Goal: Task Accomplishment & Management: Manage account settings

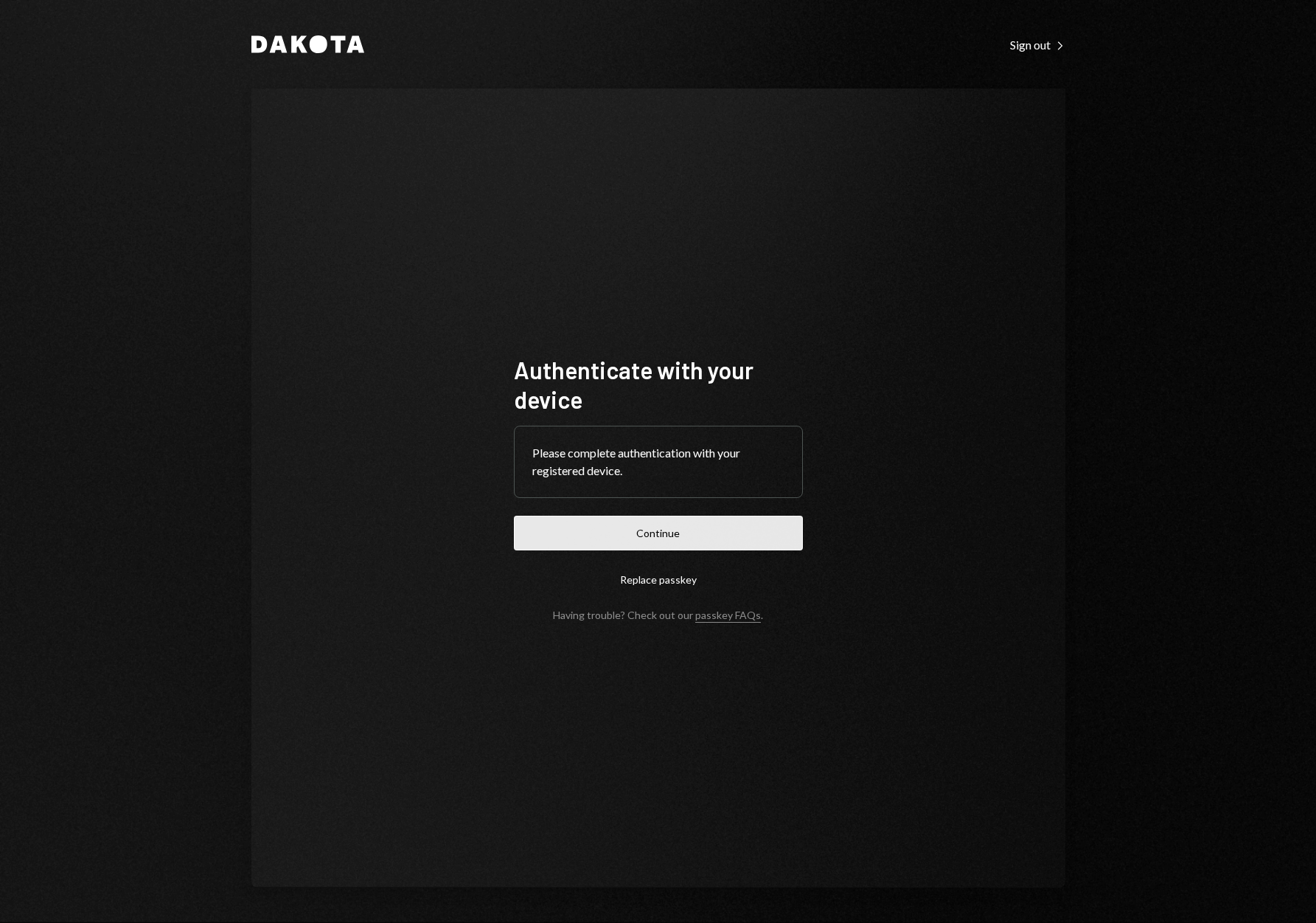
click at [691, 537] on button "Continue" at bounding box center [658, 533] width 289 height 35
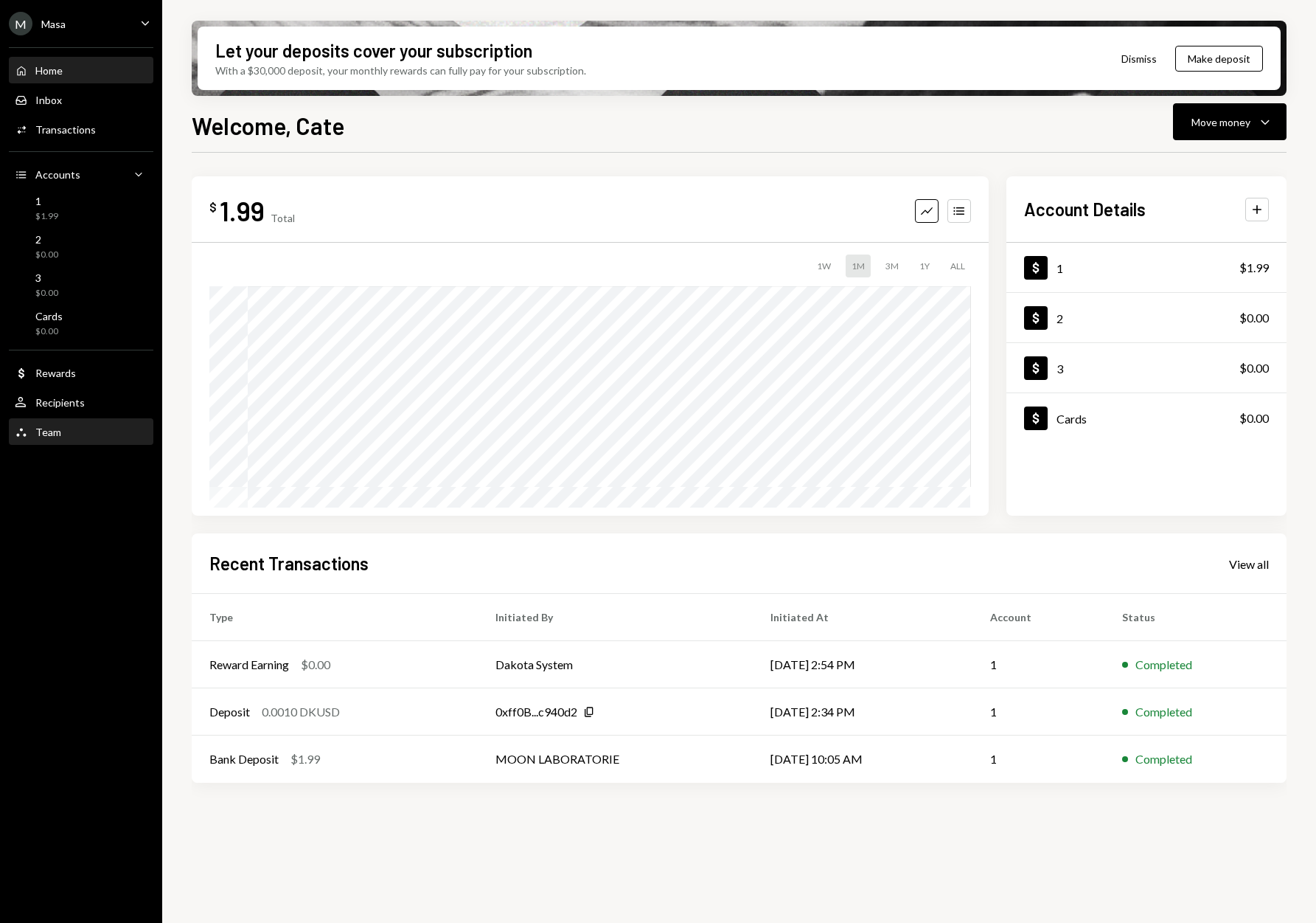
click at [56, 428] on div "Team" at bounding box center [47, 432] width 26 height 12
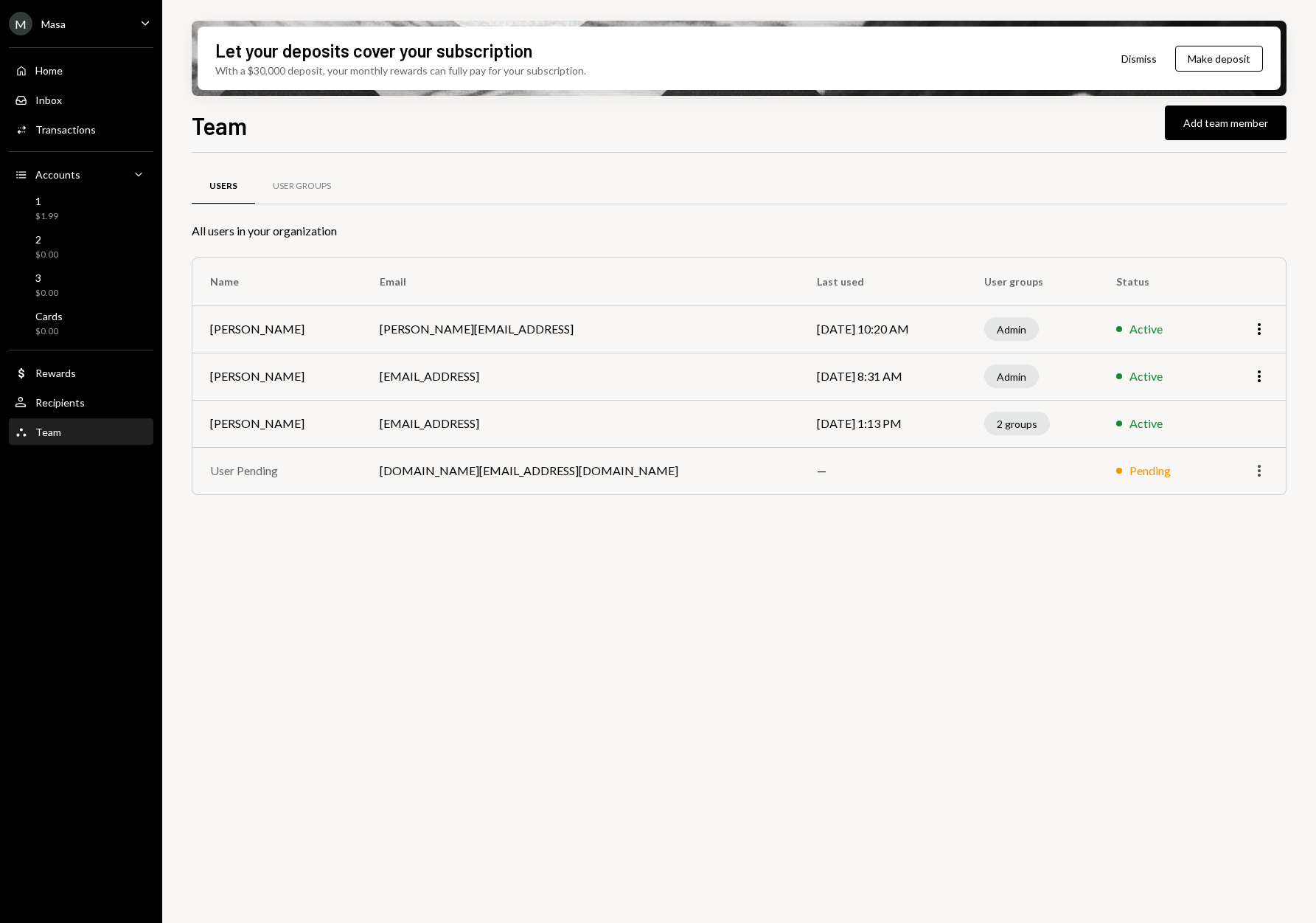
click at [1257, 470] on icon "More" at bounding box center [1259, 471] width 18 height 18
drag, startPoint x: 1085, startPoint y: 526, endPoint x: 1186, endPoint y: 506, distance: 103.0
click at [1085, 526] on div "Users User Groups All users in your organization Name Email Last used User grou…" at bounding box center [739, 546] width 1095 height 787
click at [1257, 471] on icon "More" at bounding box center [1259, 471] width 18 height 18
click at [1232, 507] on div "Remove" at bounding box center [1226, 502] width 74 height 26
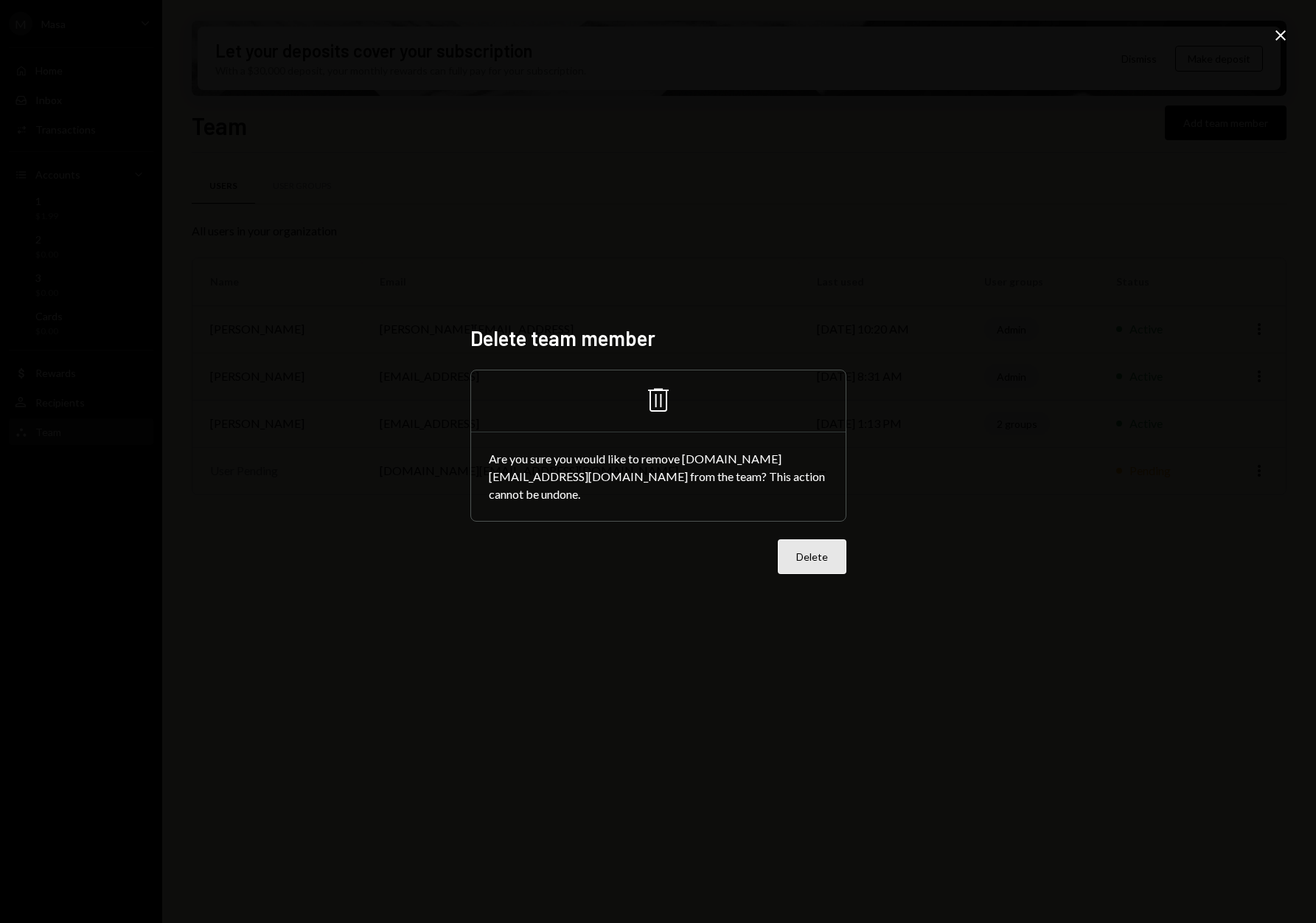
click at [822, 550] on button "Delete" at bounding box center [812, 556] width 68 height 35
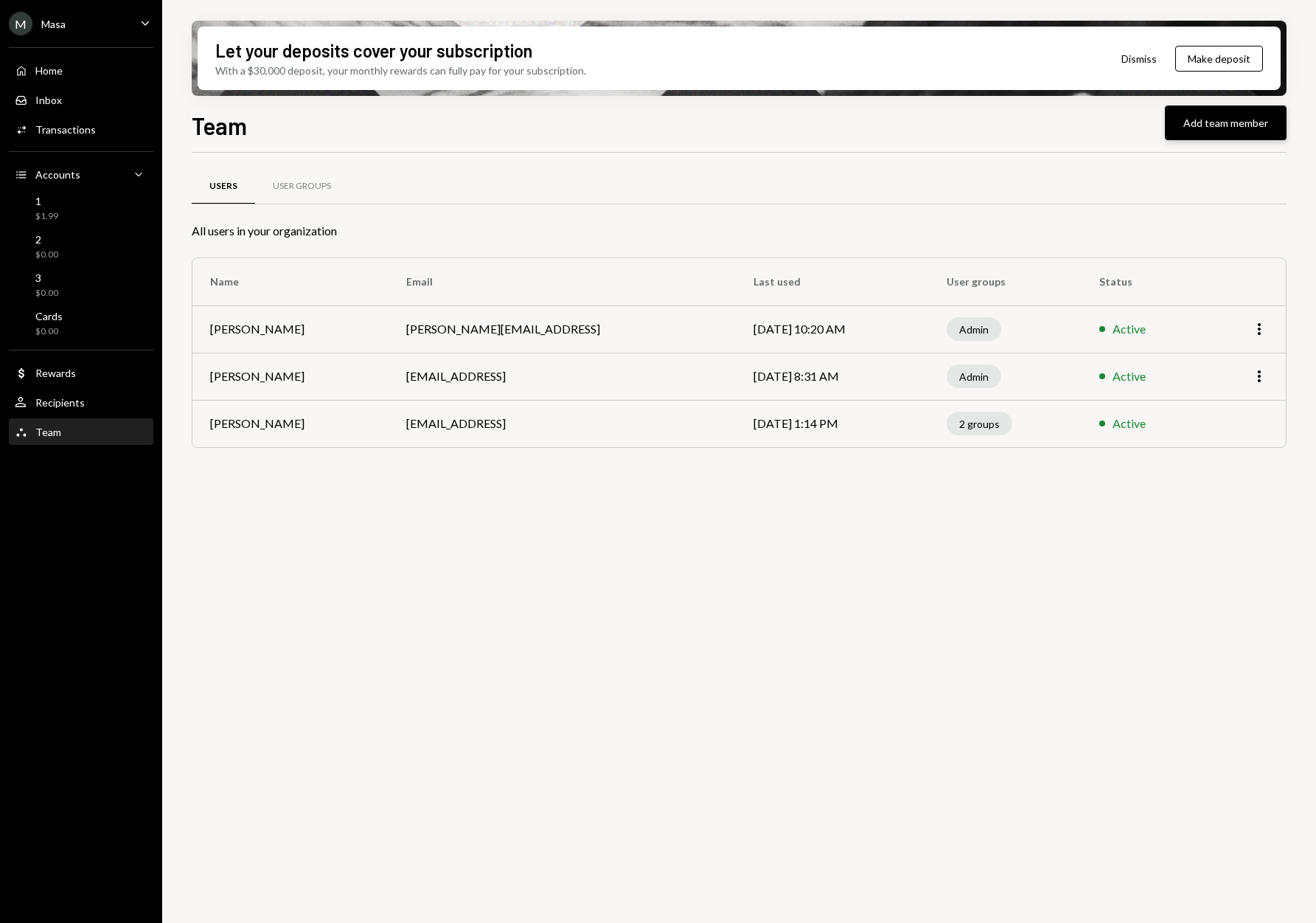
click at [1247, 131] on button "Add team member" at bounding box center [1226, 122] width 121 height 35
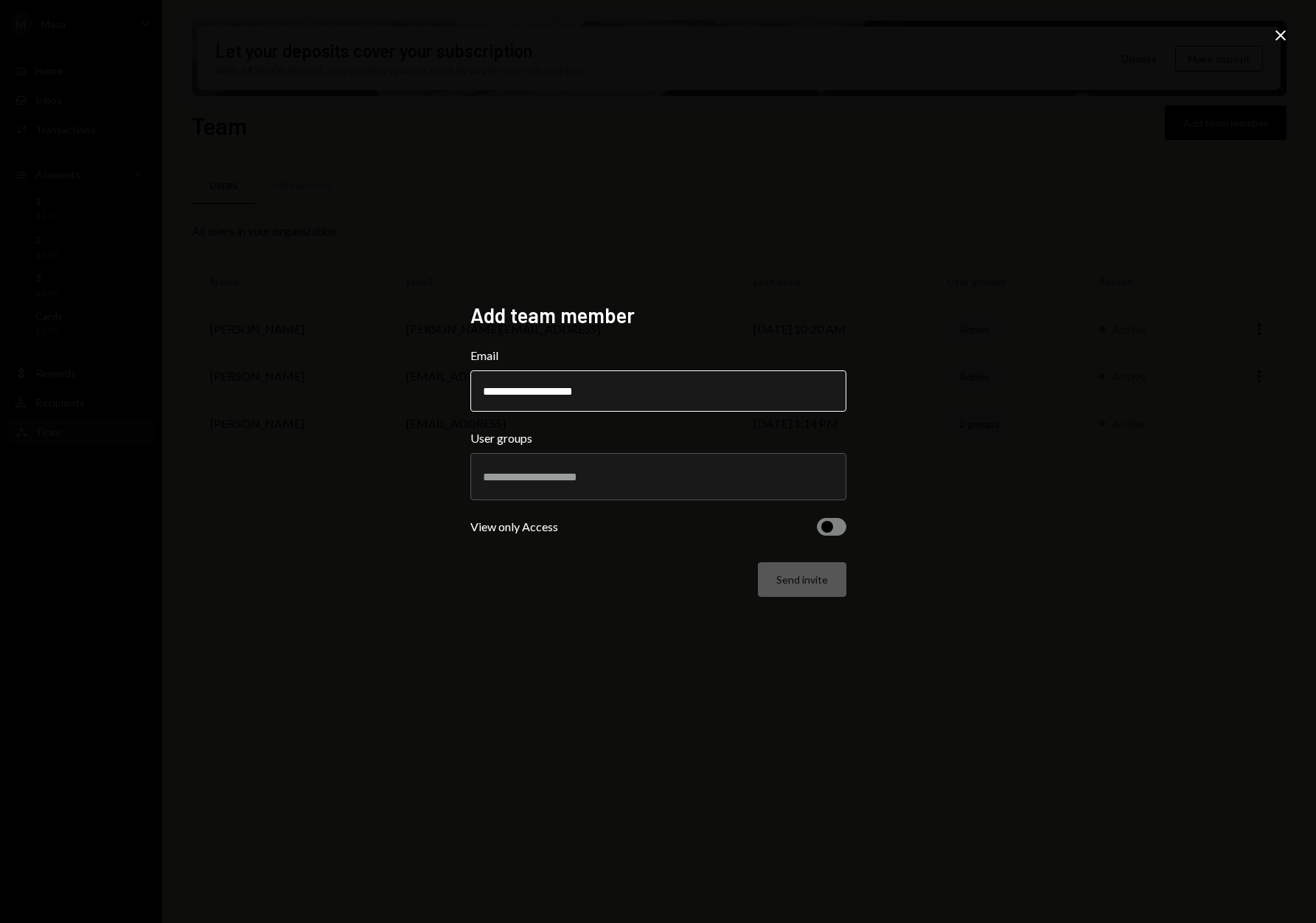
type input "**********"
click at [552, 463] on div at bounding box center [658, 476] width 351 height 37
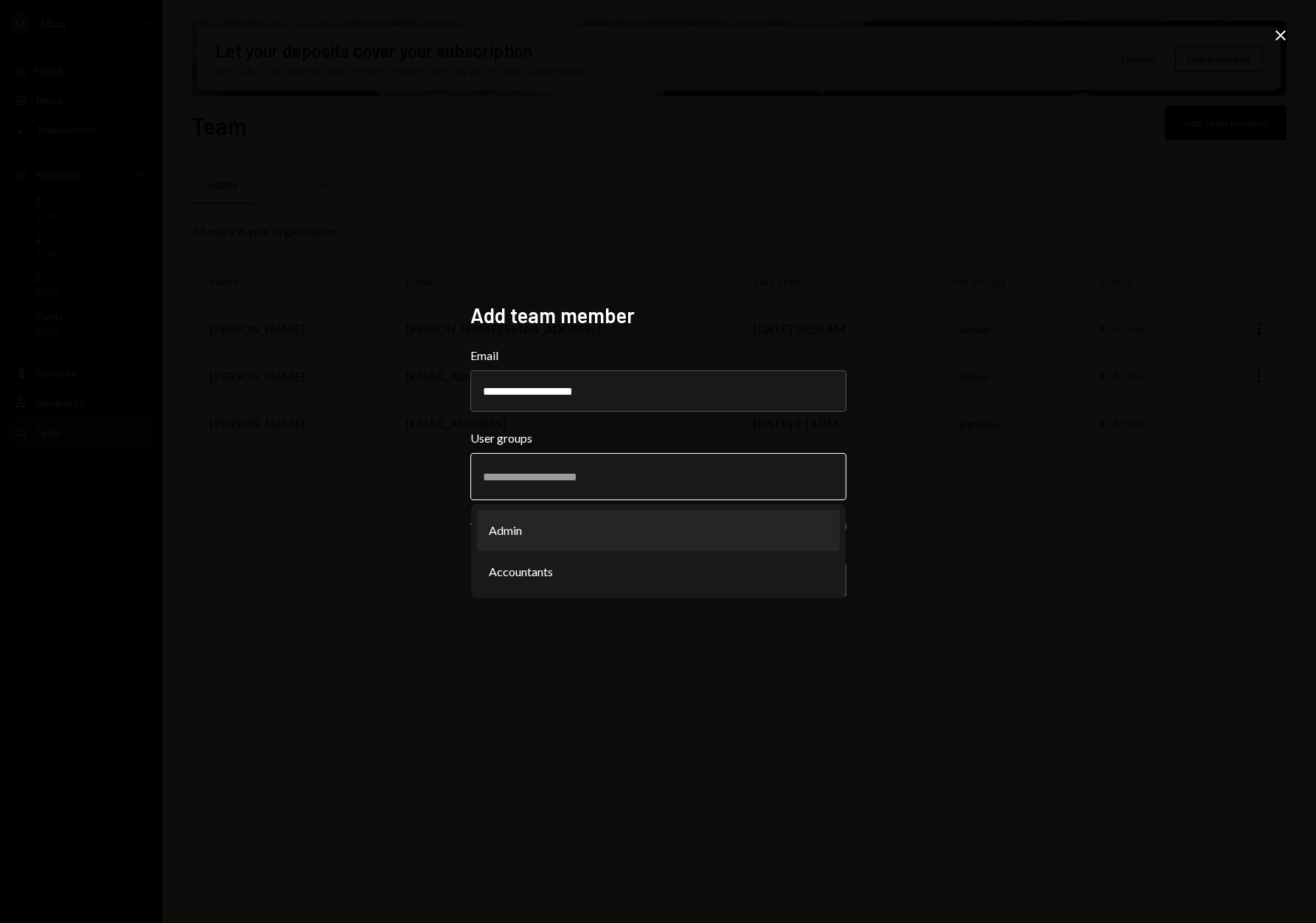
click at [557, 480] on input "text" at bounding box center [658, 476] width 351 height 13
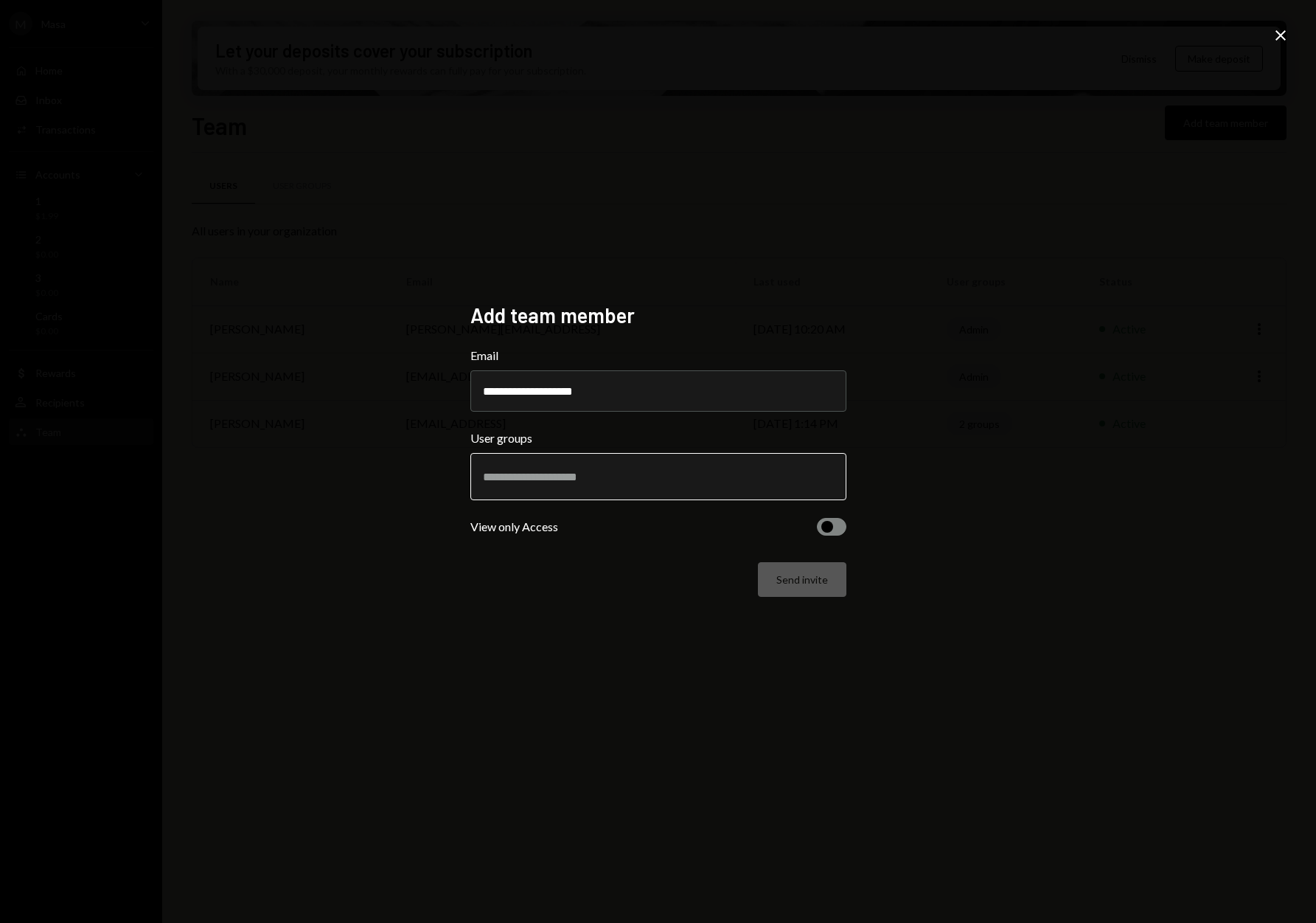
click at [557, 480] on input "text" at bounding box center [658, 476] width 351 height 13
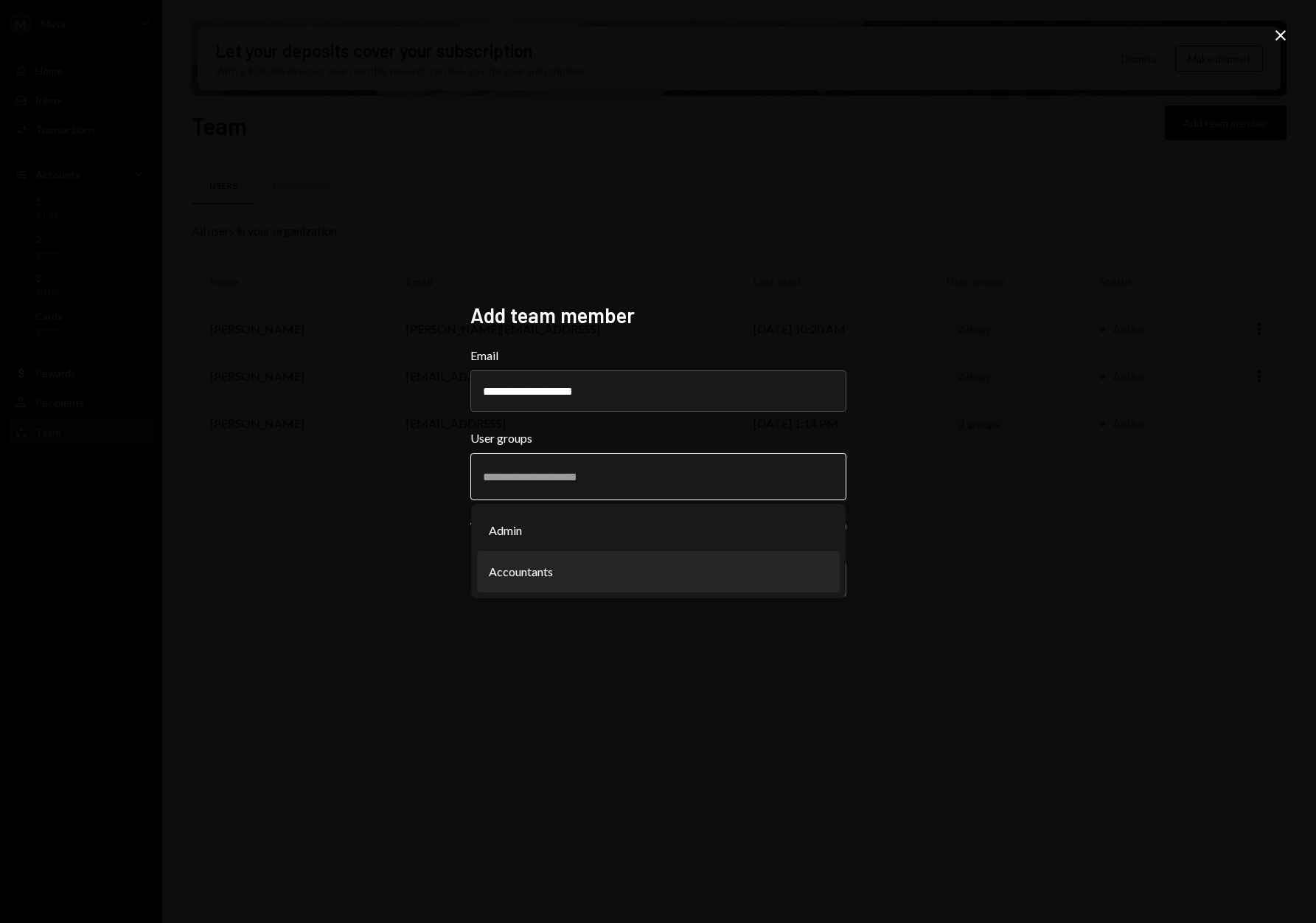
click at [557, 578] on li "Accountants" at bounding box center [658, 572] width 363 height 42
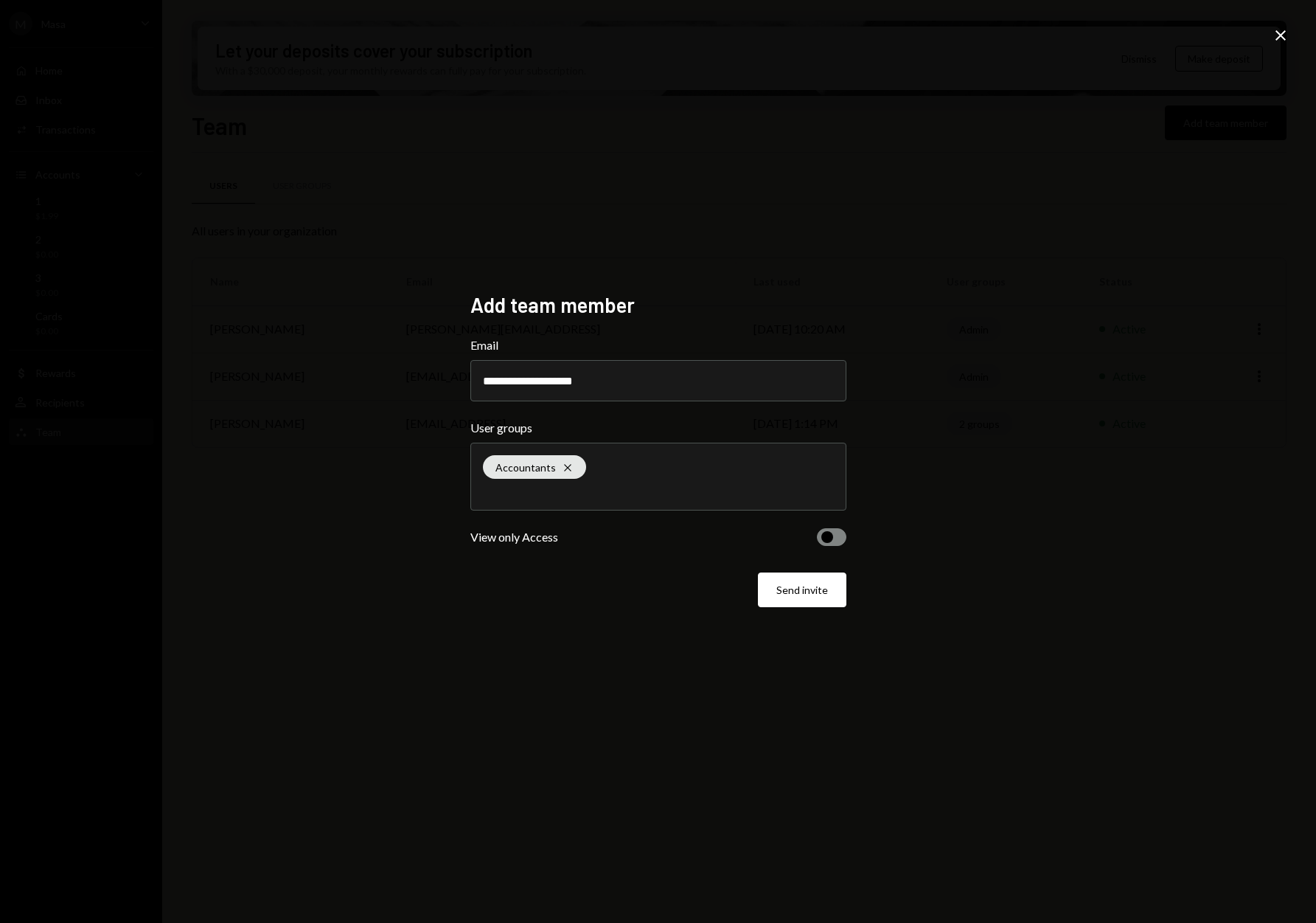
click at [823, 599] on button "Send invite" at bounding box center [801, 589] width 88 height 35
